Goal: Task Accomplishment & Management: Complete application form

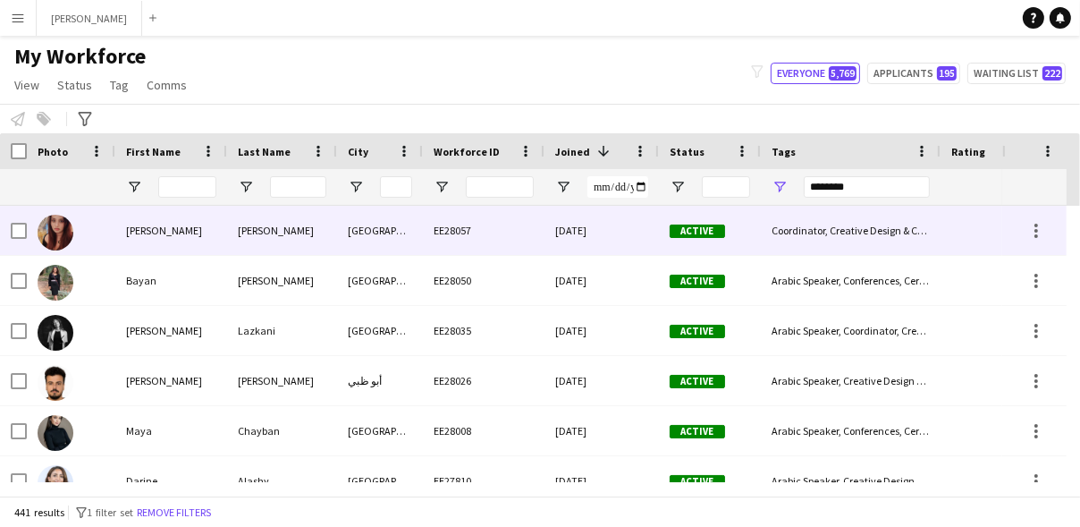
click at [171, 215] on div "[PERSON_NAME]" at bounding box center [171, 230] width 112 height 49
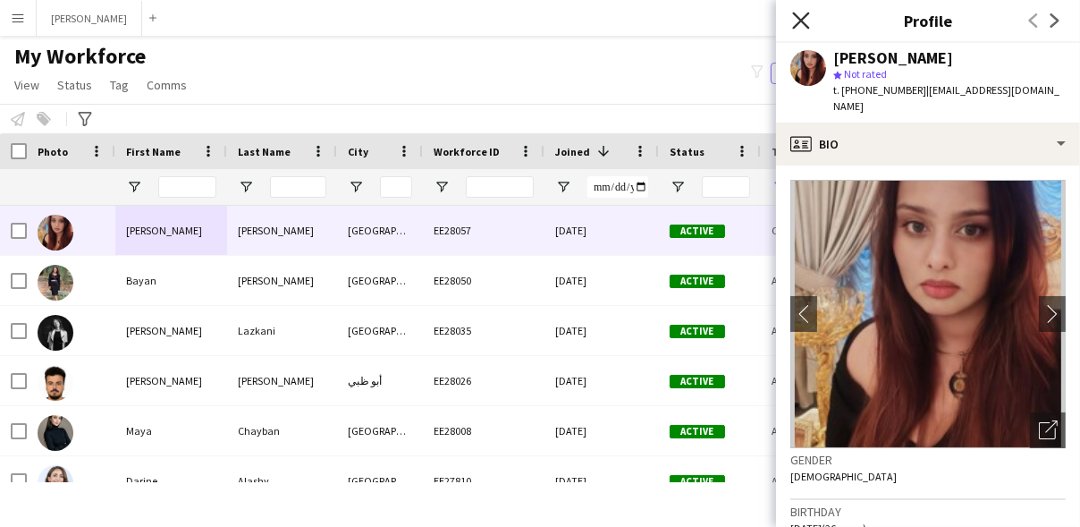
click at [795, 26] on icon at bounding box center [800, 20] width 17 height 17
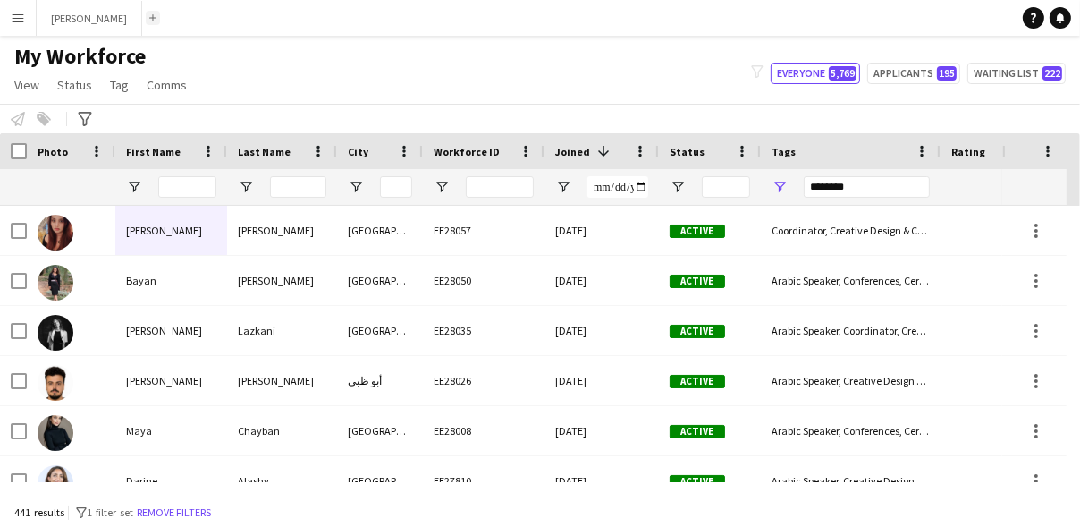
click at [149, 17] on app-icon "Add" at bounding box center [152, 17] width 7 height 7
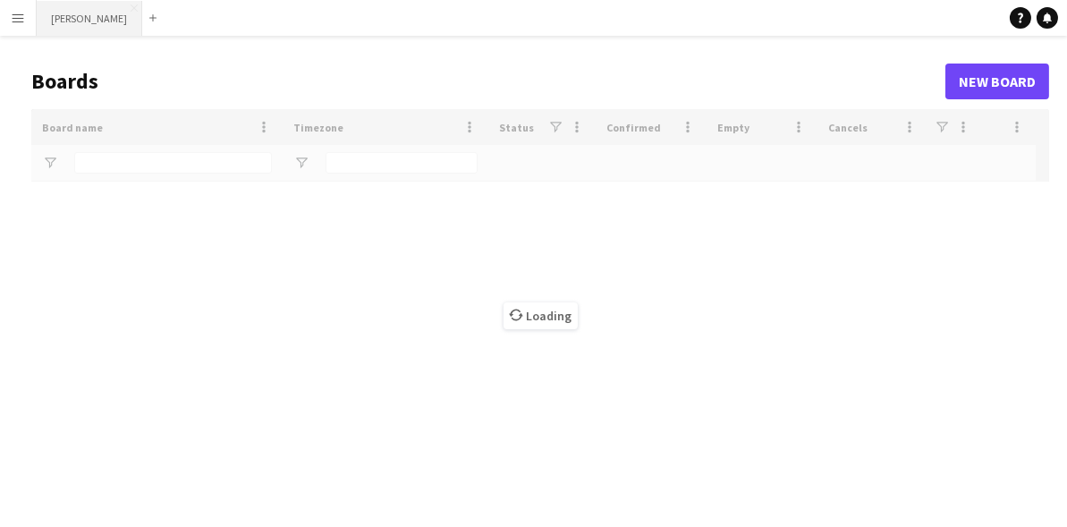
click at [114, 17] on button "[PERSON_NAME] Close" at bounding box center [89, 18] width 105 height 35
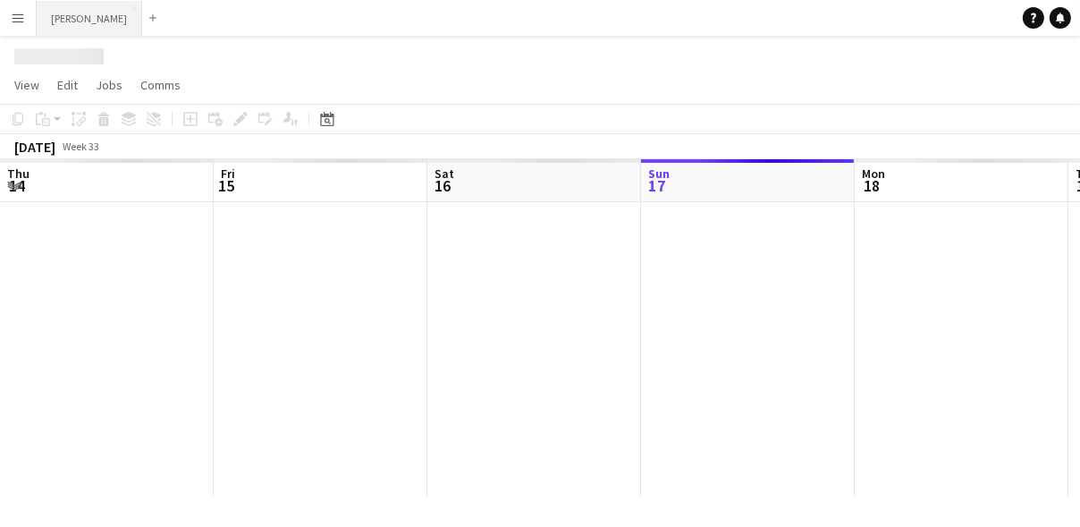
scroll to position [0, 426]
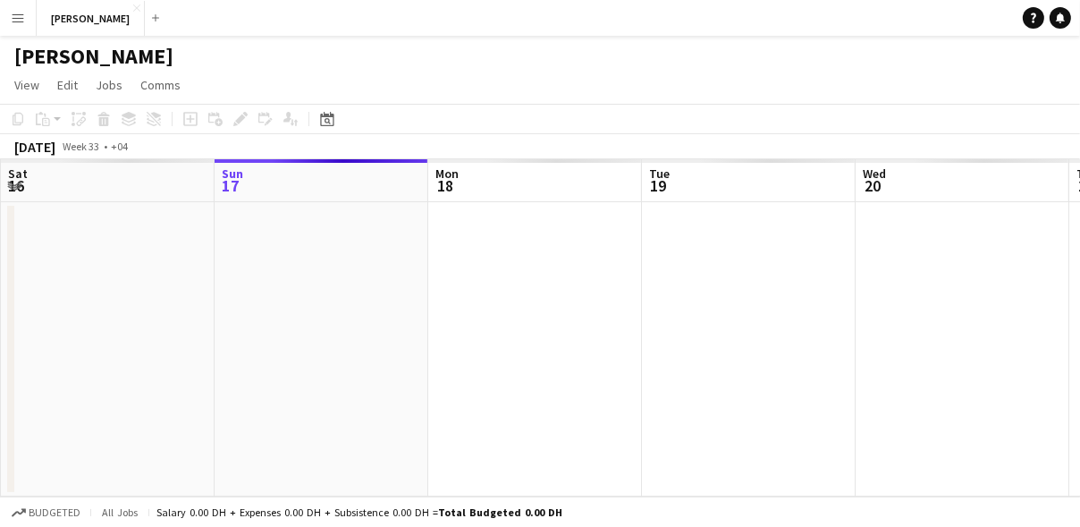
click at [16, 21] on app-icon "Menu" at bounding box center [18, 18] width 14 height 14
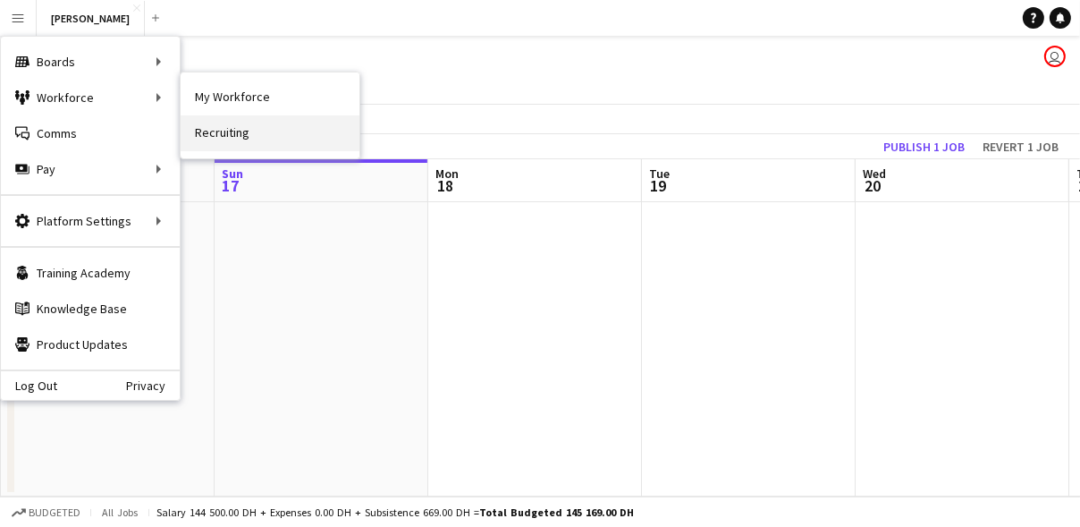
click at [228, 125] on link "Recruiting" at bounding box center [270, 133] width 179 height 36
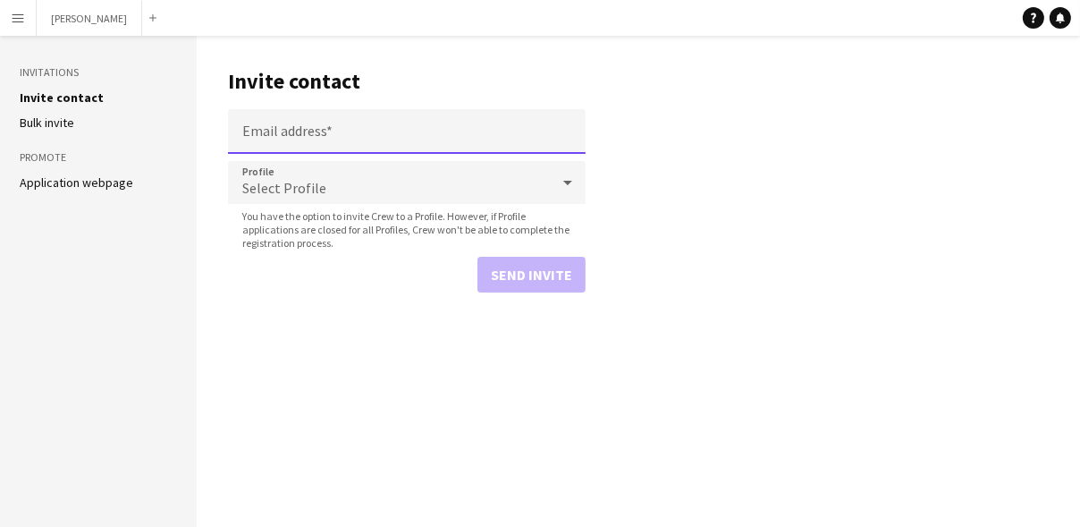
click at [274, 116] on input "Email address" at bounding box center [407, 131] width 358 height 45
paste input "**********"
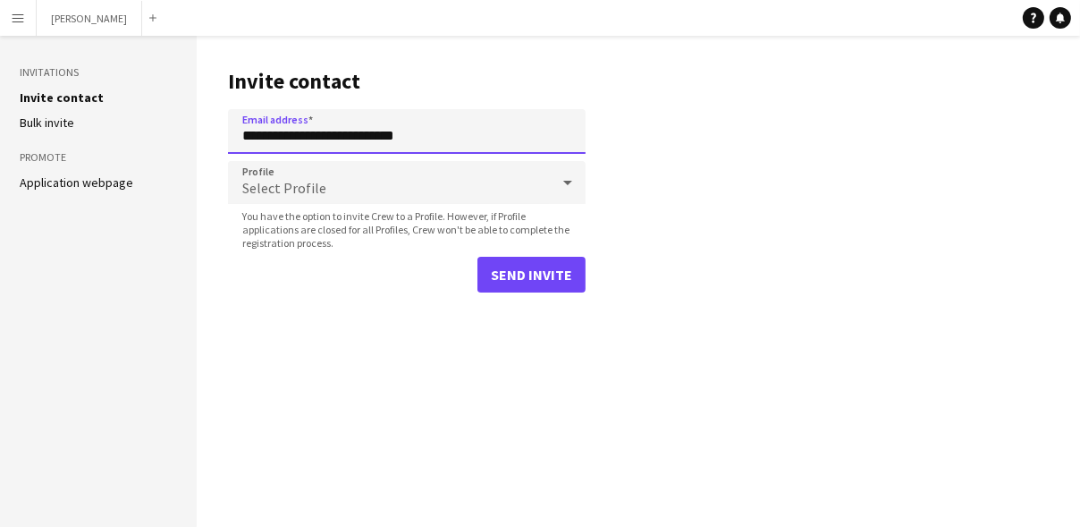
type input "**********"
click at [277, 186] on span "Select Profile" at bounding box center [284, 188] width 84 height 18
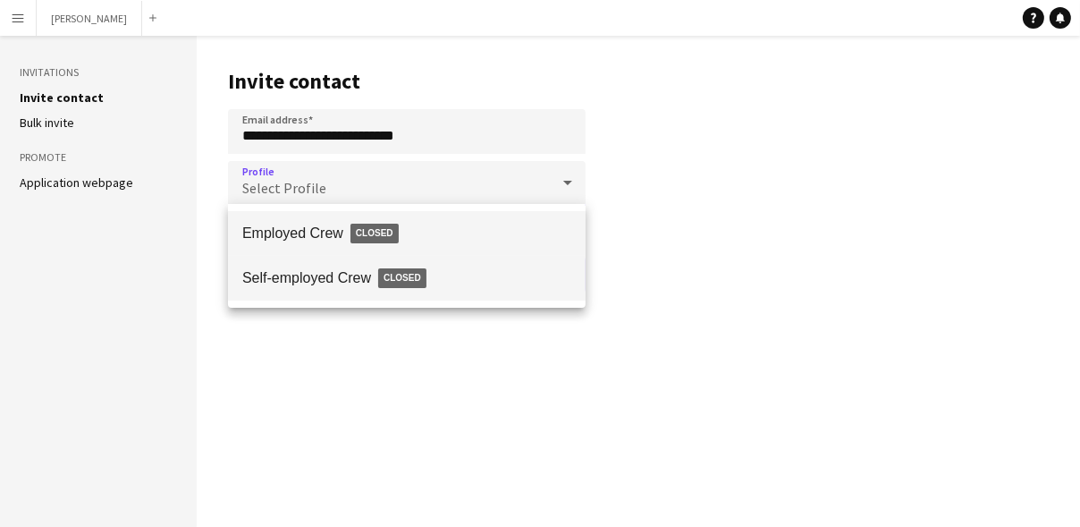
click at [397, 269] on span "Closed" at bounding box center [402, 278] width 48 height 20
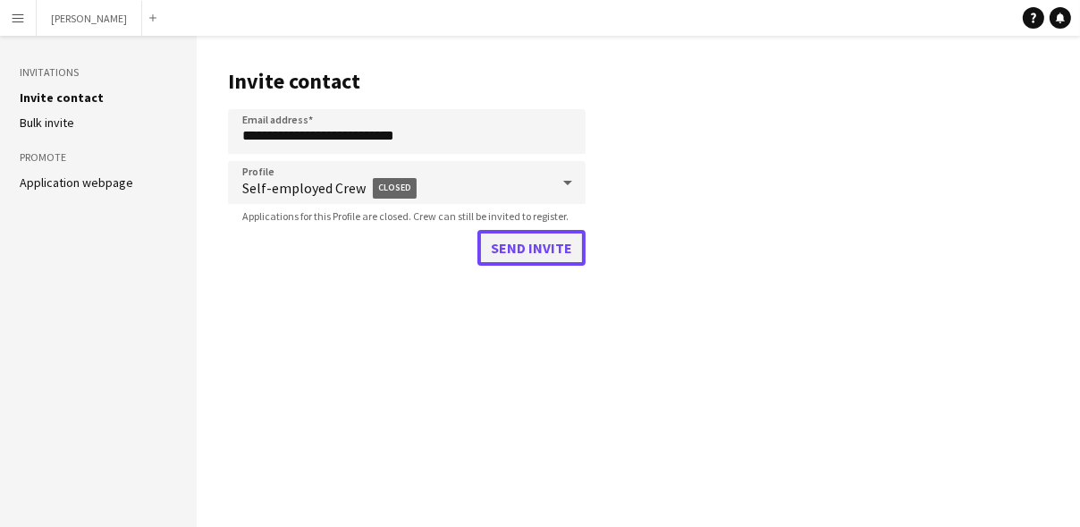
click at [521, 239] on button "Send invite" at bounding box center [531, 248] width 108 height 36
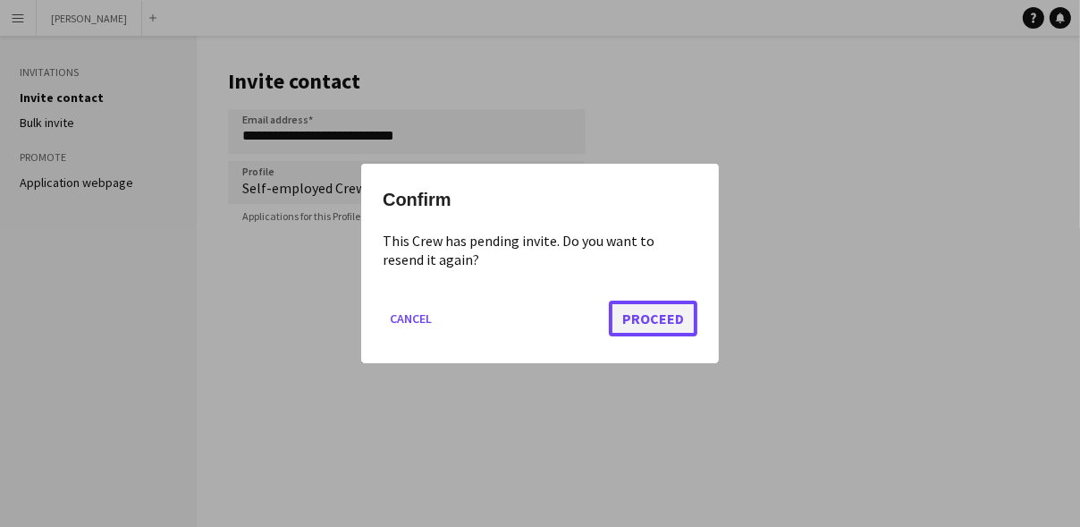
click at [687, 324] on button "Proceed" at bounding box center [653, 318] width 89 height 36
